Goal: Task Accomplishment & Management: Manage account settings

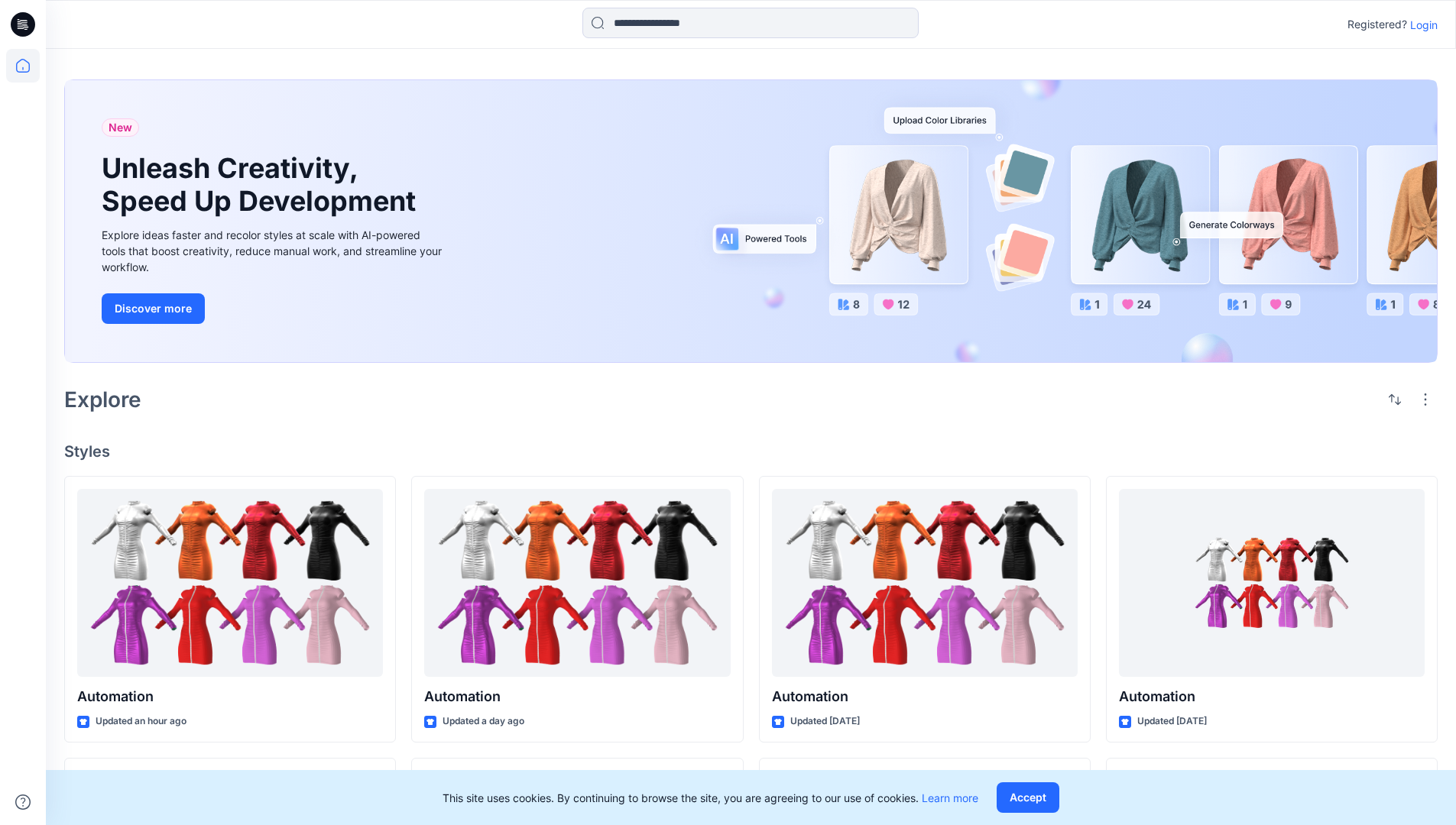
click at [1420, 24] on p "Login" at bounding box center [1423, 24] width 28 height 16
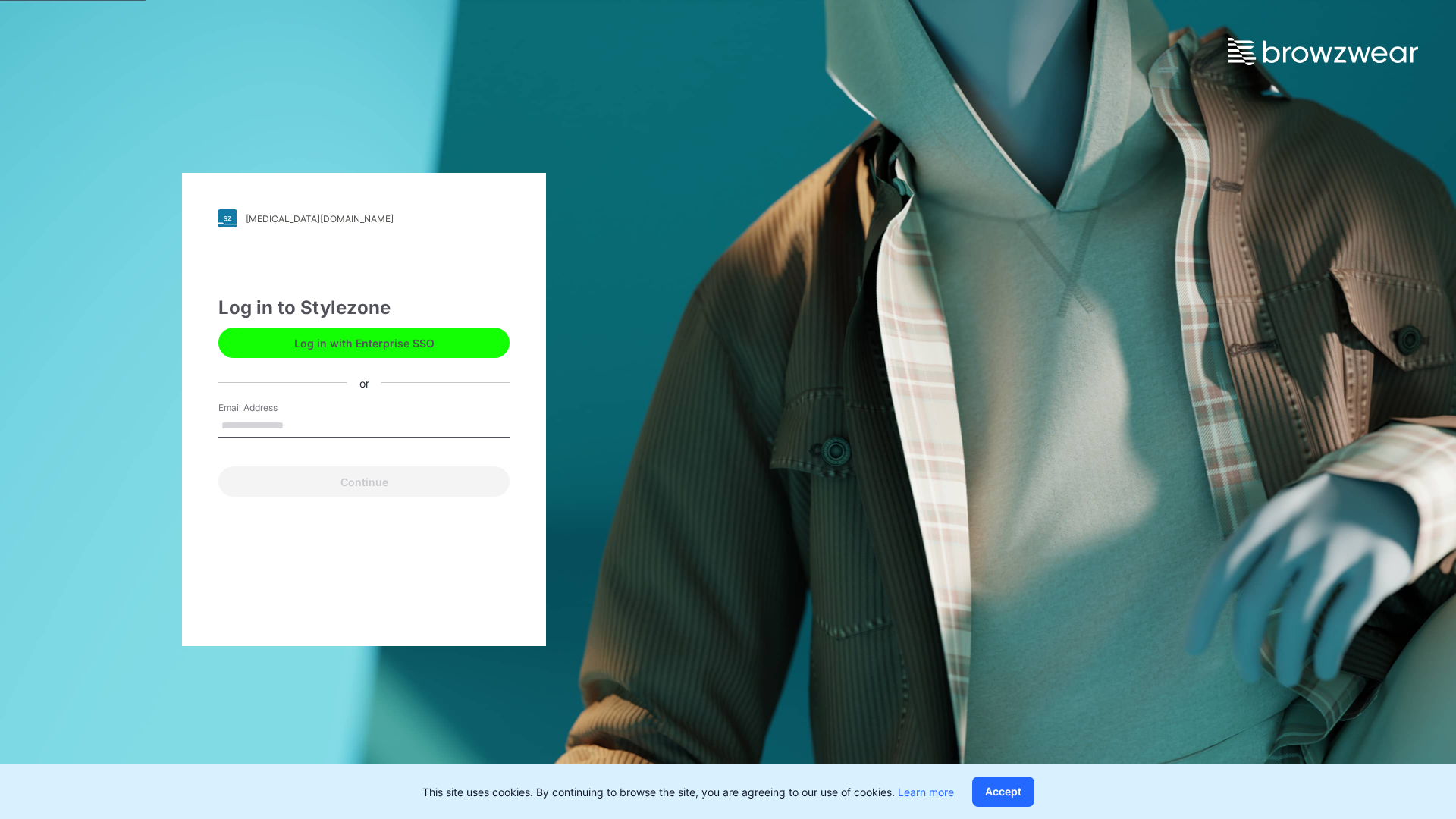
click at [299, 425] on input "Email Address" at bounding box center [364, 426] width 291 height 23
type input "**********"
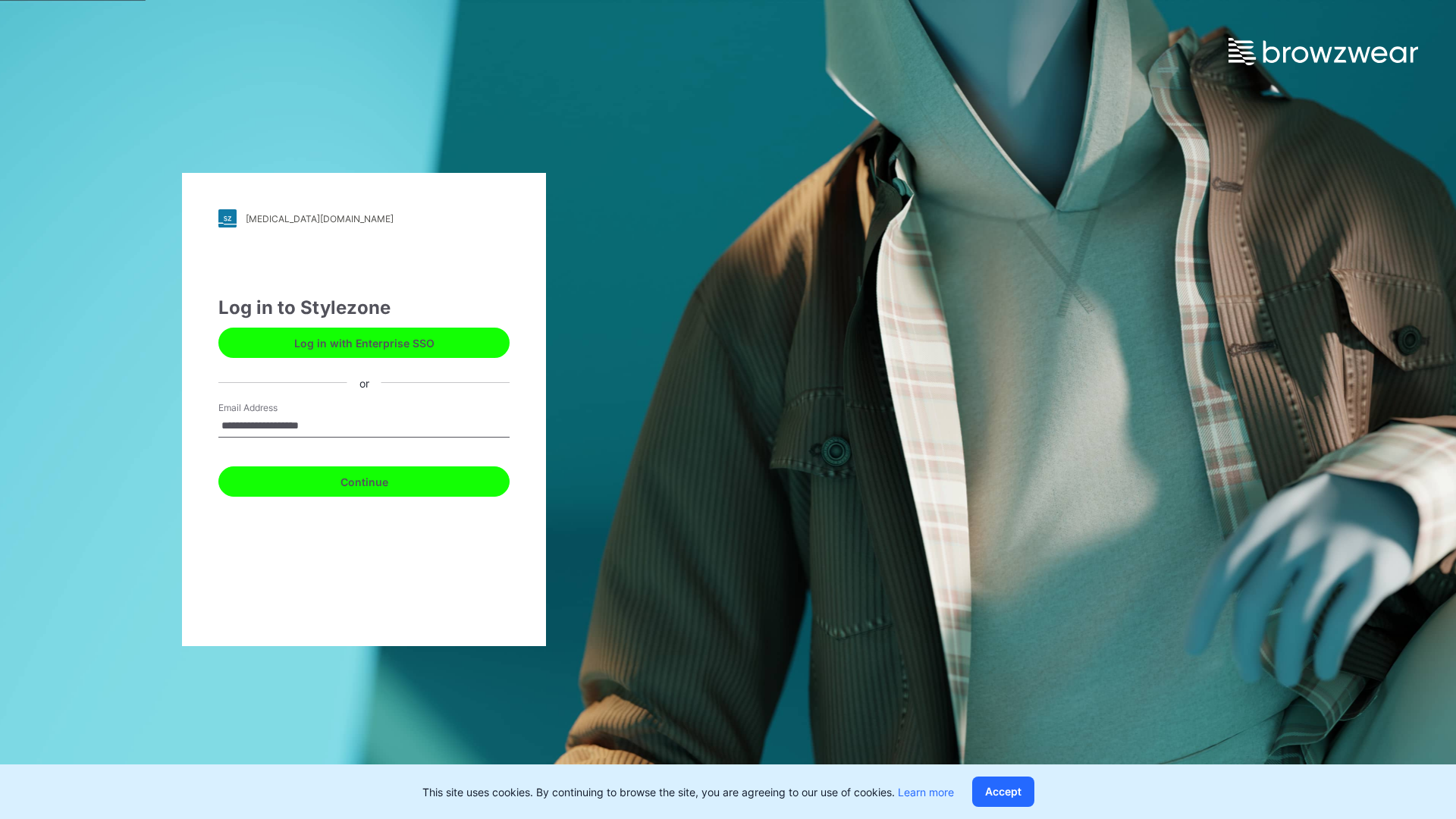
click at [381, 480] on button "Continue" at bounding box center [364, 481] width 291 height 31
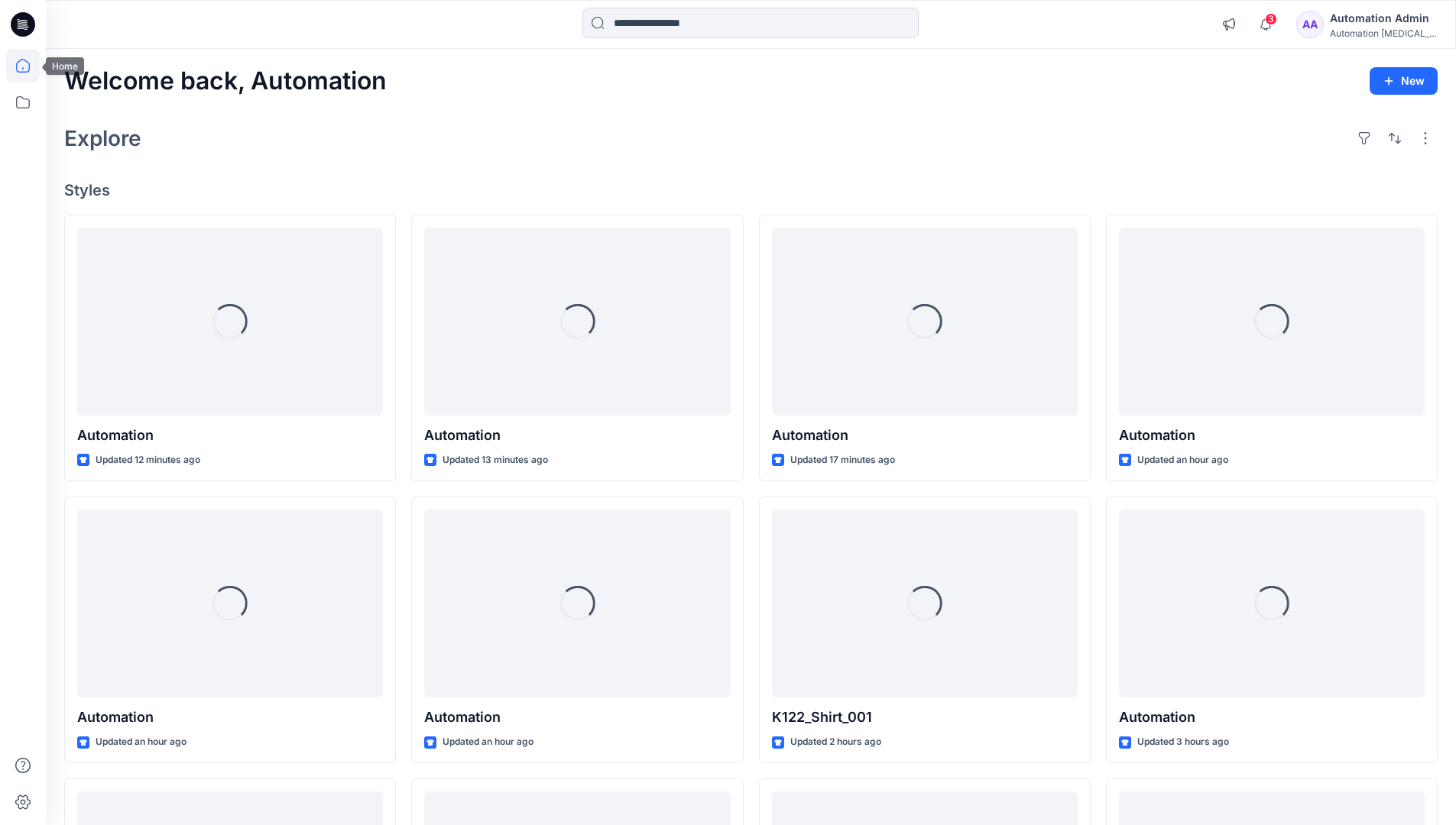
click at [29, 65] on icon at bounding box center [22, 65] width 13 height 13
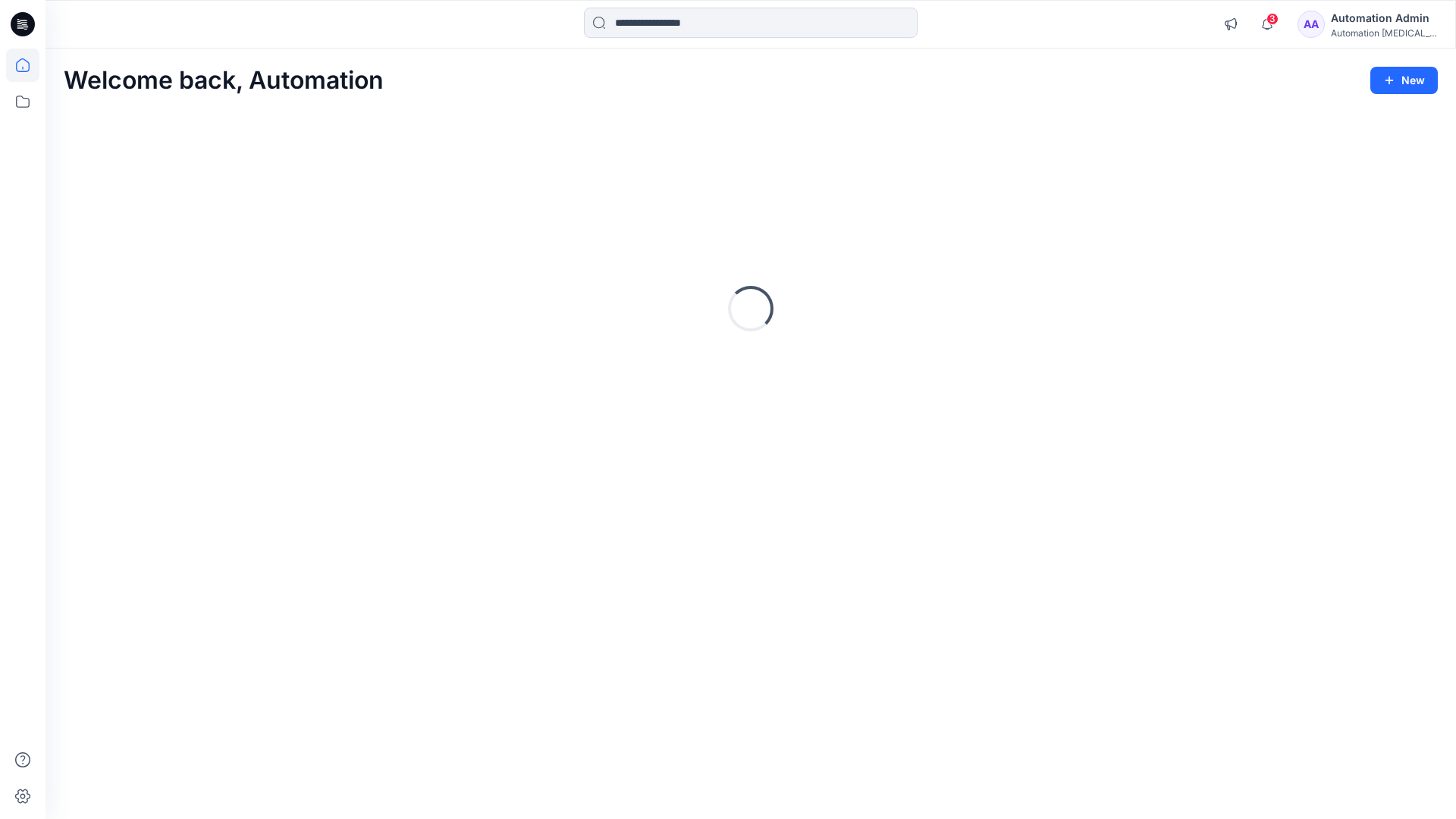
click at [1379, 24] on div "Automation Admin" at bounding box center [1384, 18] width 106 height 18
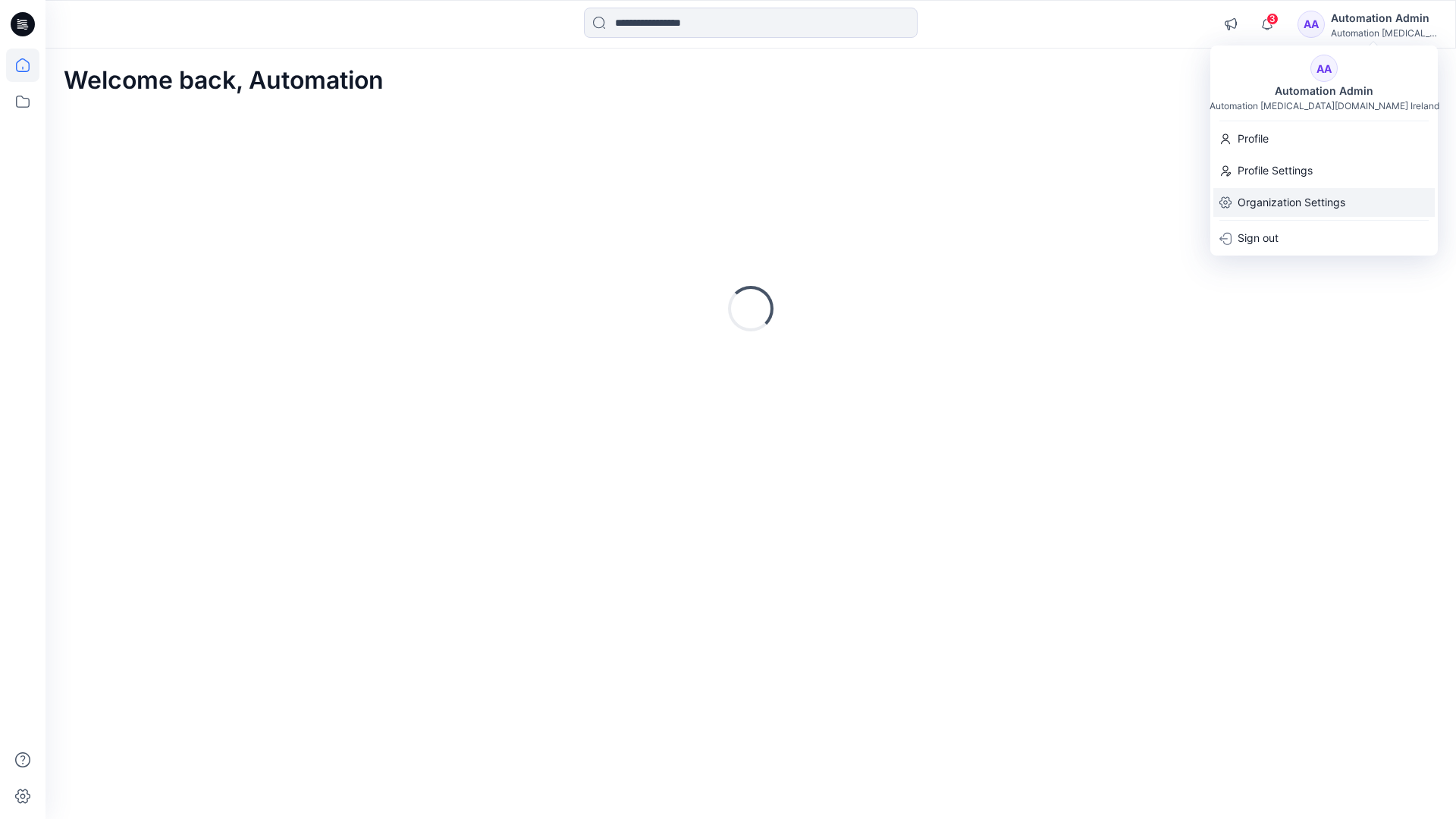
click at [1295, 206] on p "Organization Settings" at bounding box center [1292, 203] width 108 height 29
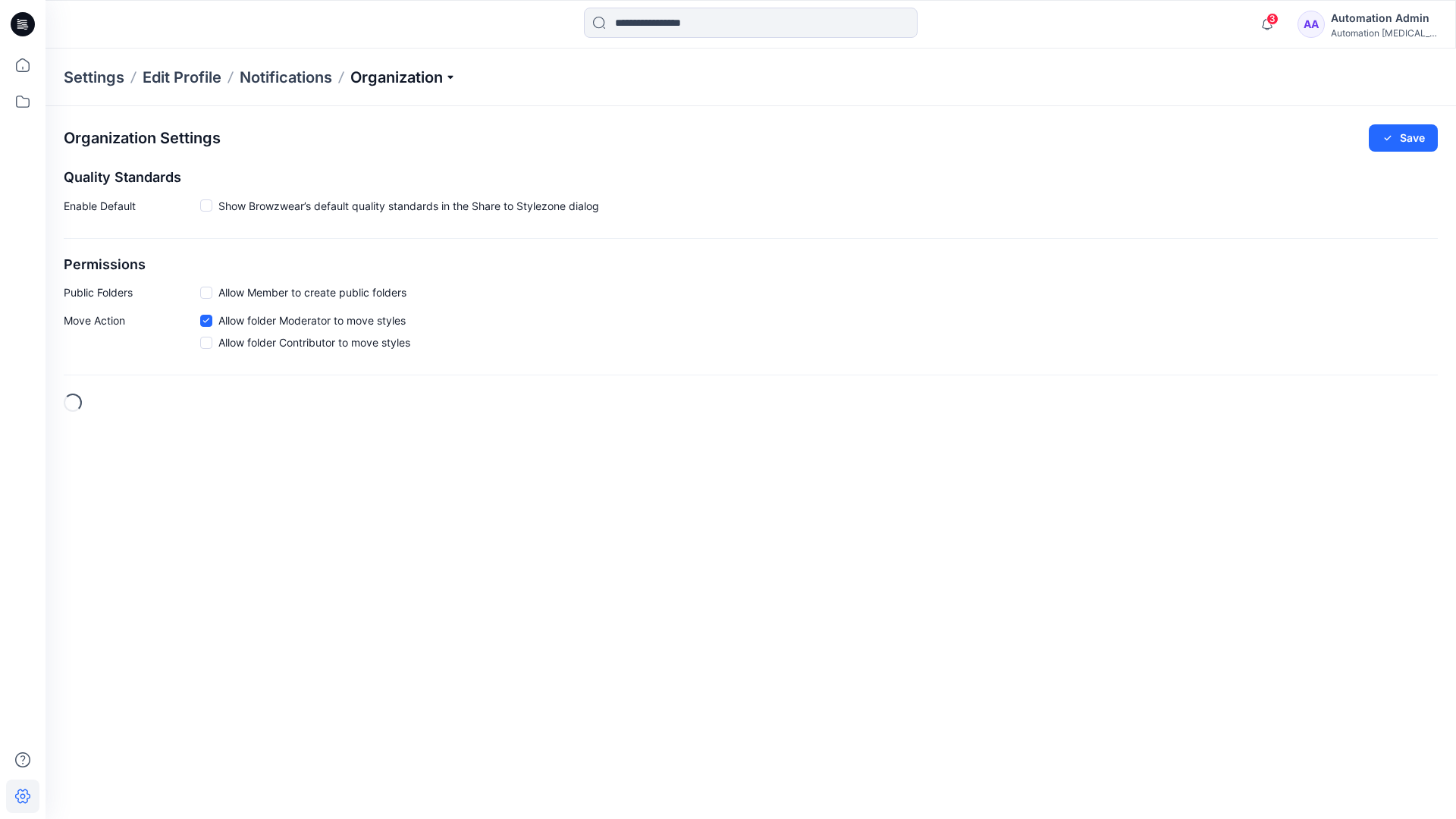
click at [431, 75] on p "Organization" at bounding box center [403, 77] width 106 height 21
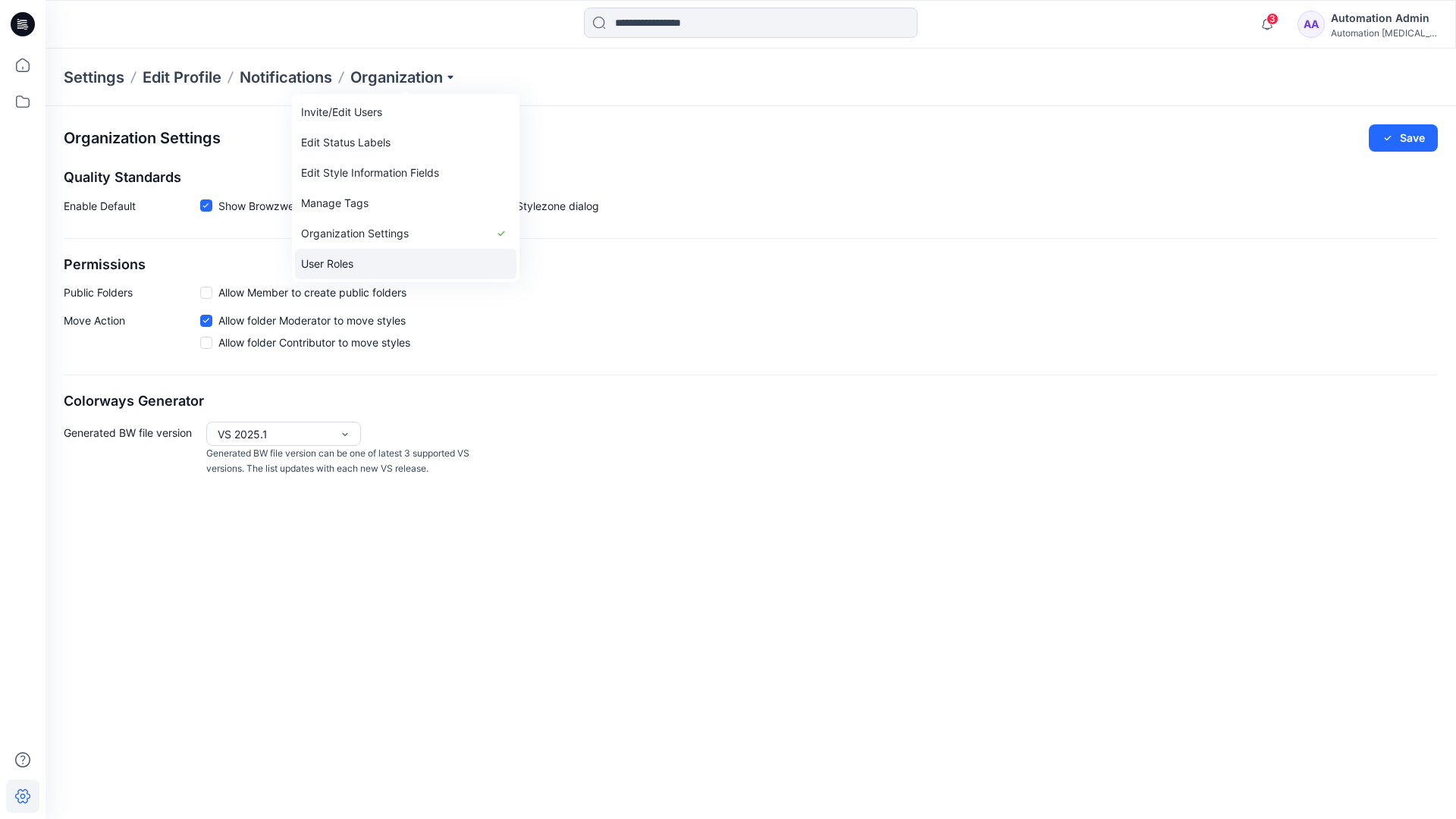
click at [363, 264] on link "User Roles" at bounding box center [405, 264] width 221 height 31
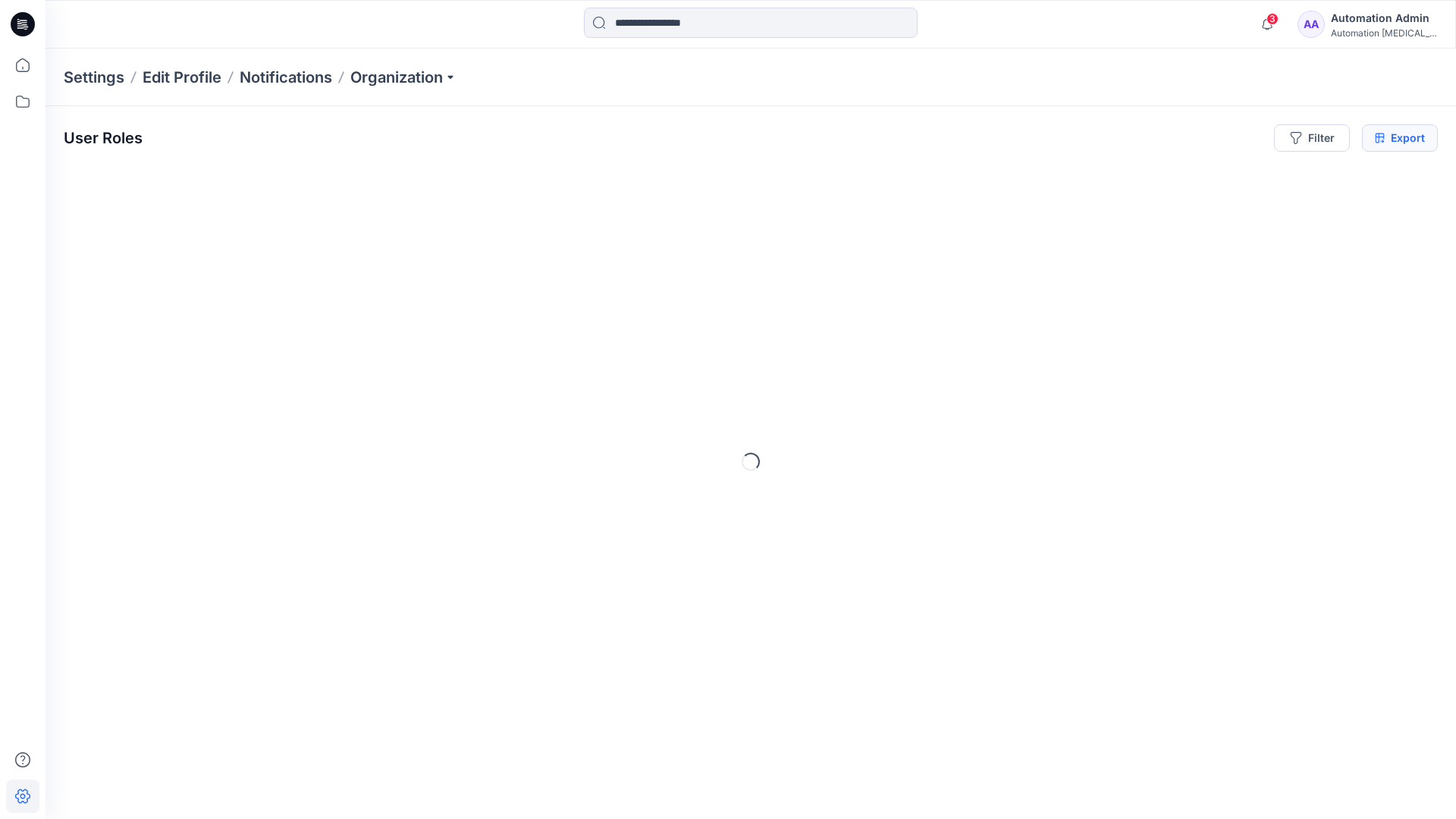
click at [1379, 138] on icon at bounding box center [1379, 138] width 10 height 13
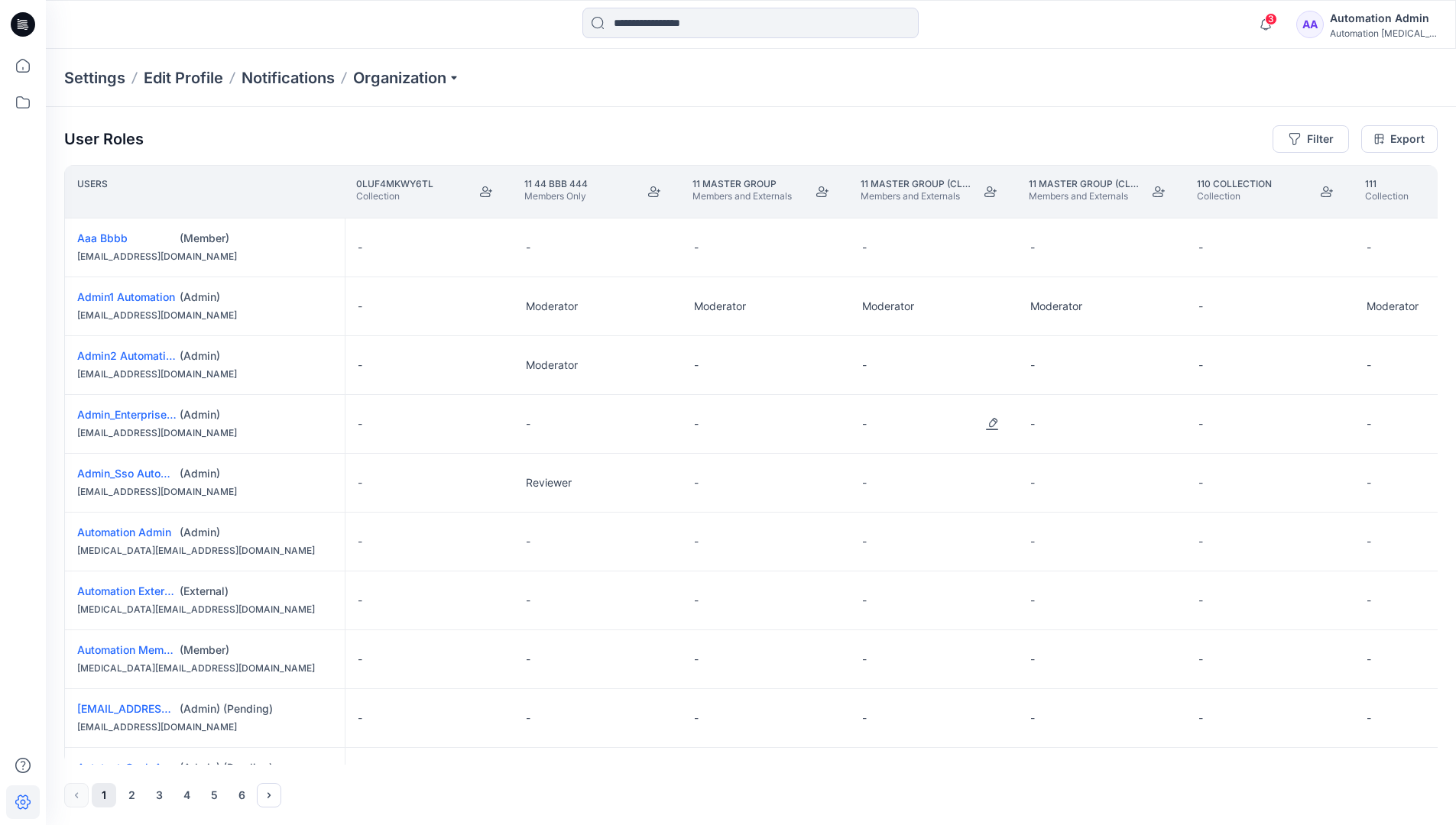
click at [1370, 27] on div "Automation Admin" at bounding box center [1384, 18] width 107 height 18
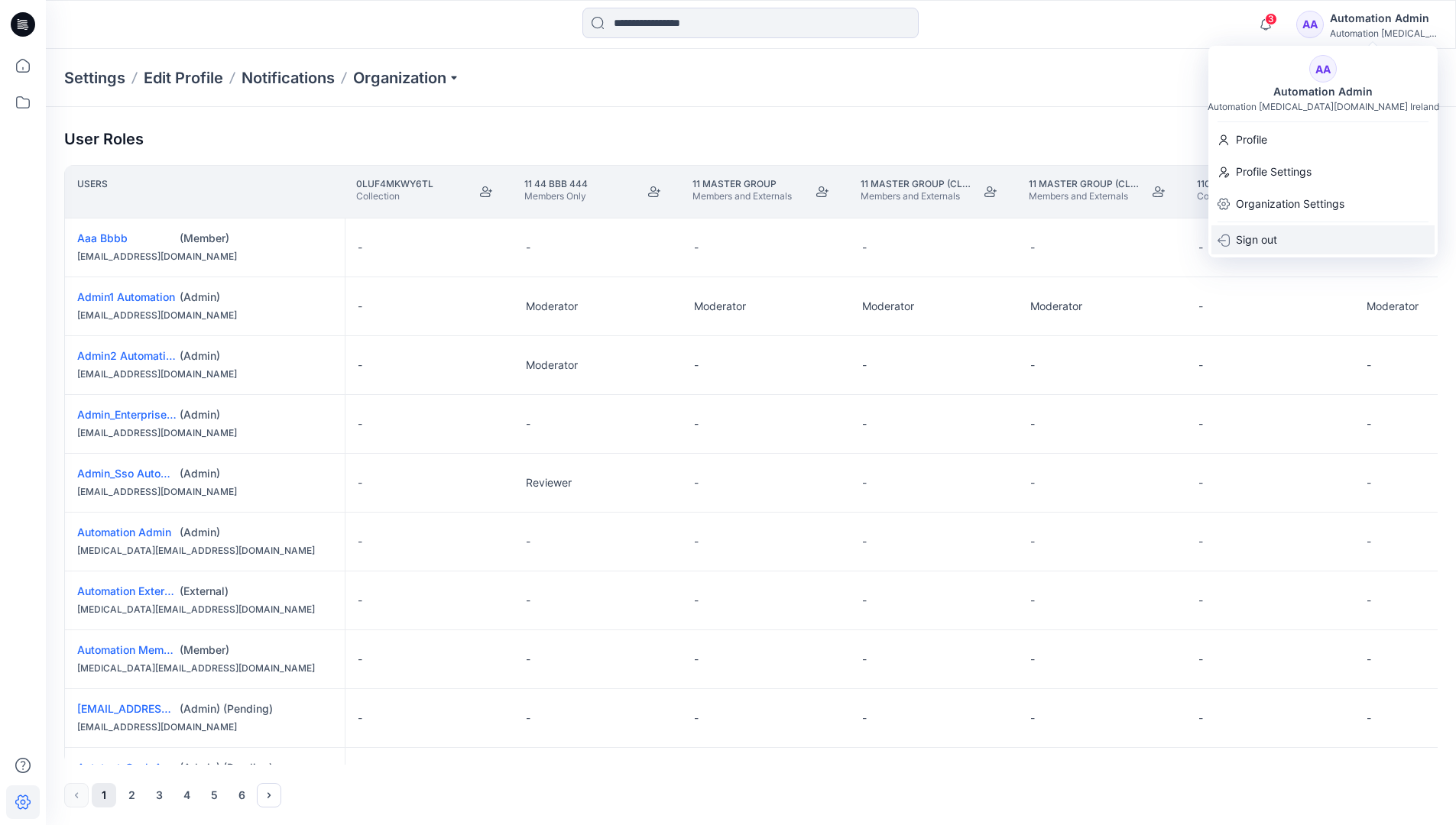
click at [1276, 240] on p "Sign out" at bounding box center [1256, 240] width 41 height 29
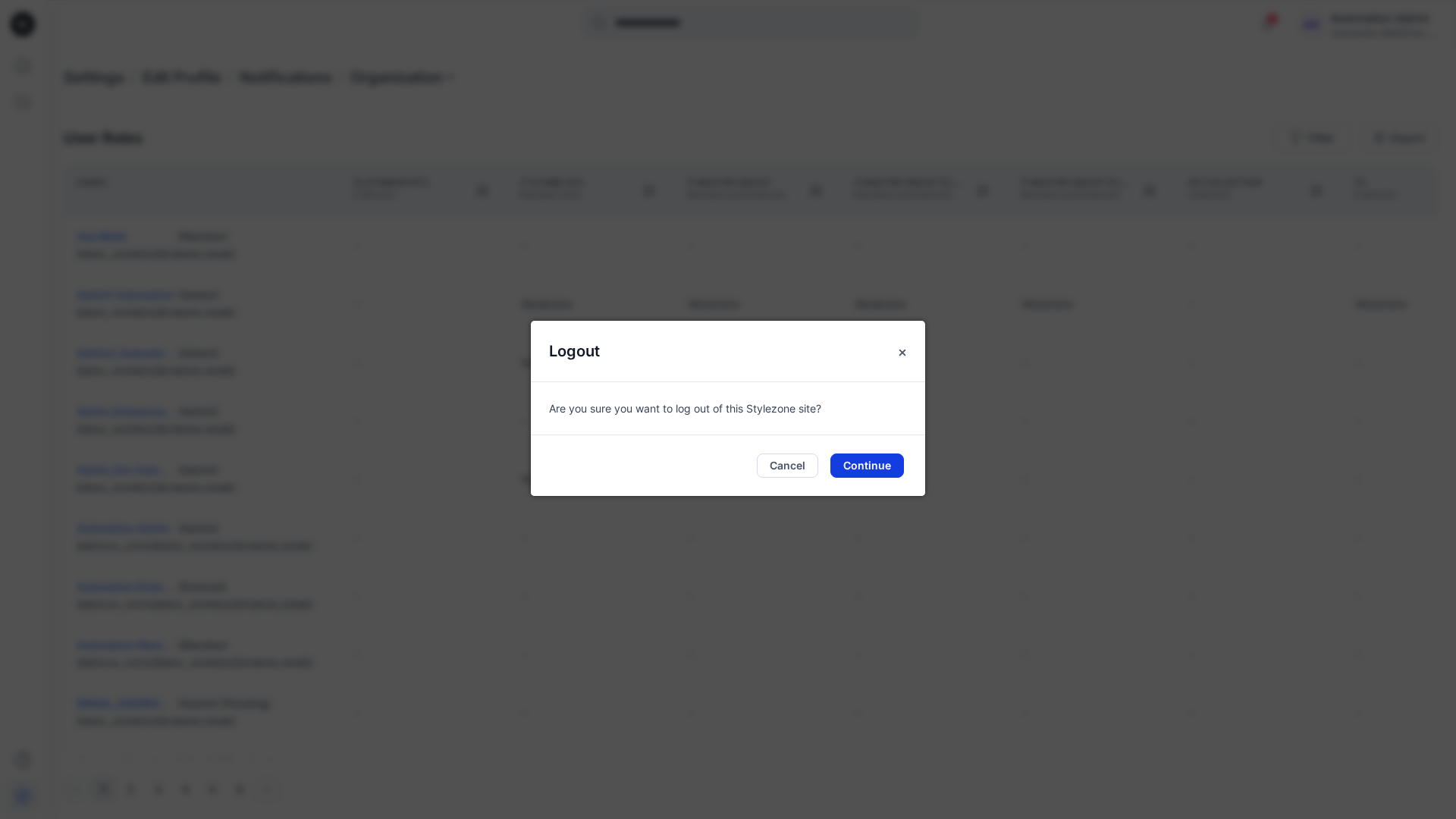
click at [894, 463] on button "Continue" at bounding box center [867, 465] width 74 height 24
